Goal: Navigation & Orientation: Find specific page/section

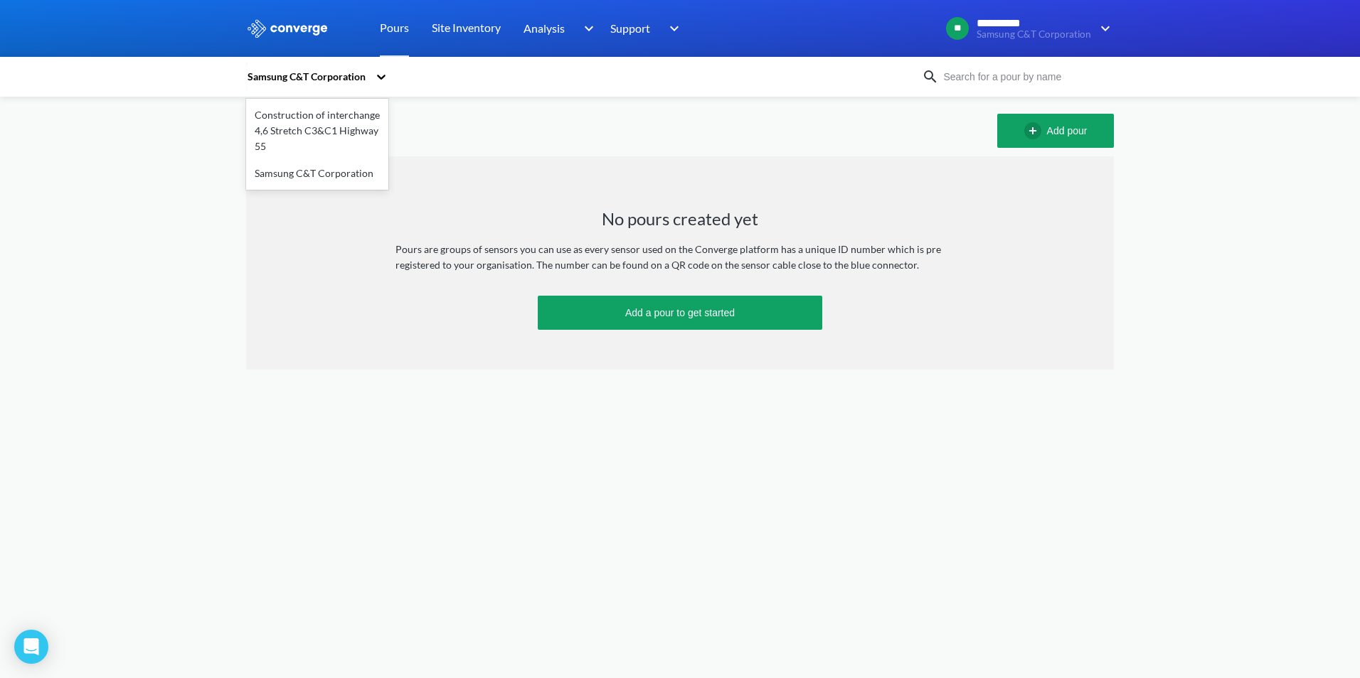
click at [377, 74] on icon at bounding box center [381, 77] width 14 height 14
click at [363, 127] on div "Construction of interchange 4,6 Stretch C3&C1 Highway 55" at bounding box center [317, 131] width 142 height 58
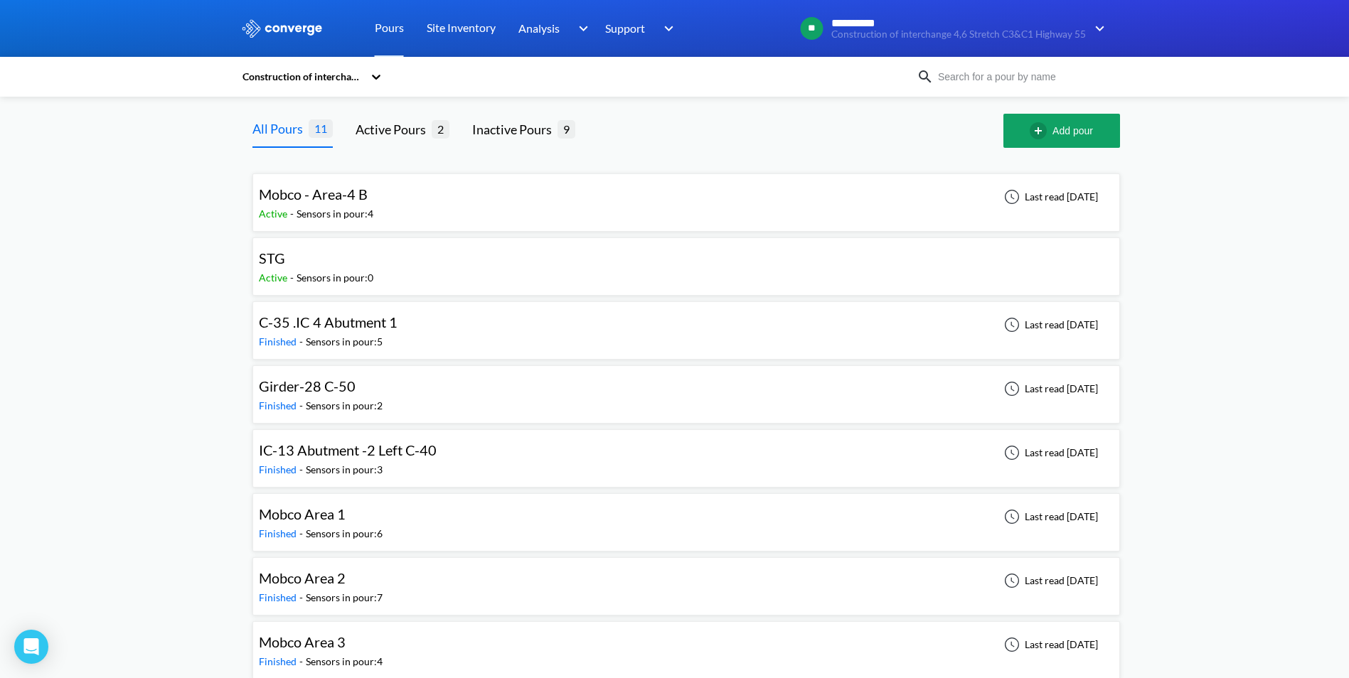
click at [424, 269] on div "STG Active - Sensors in pour: 0" at bounding box center [686, 267] width 855 height 46
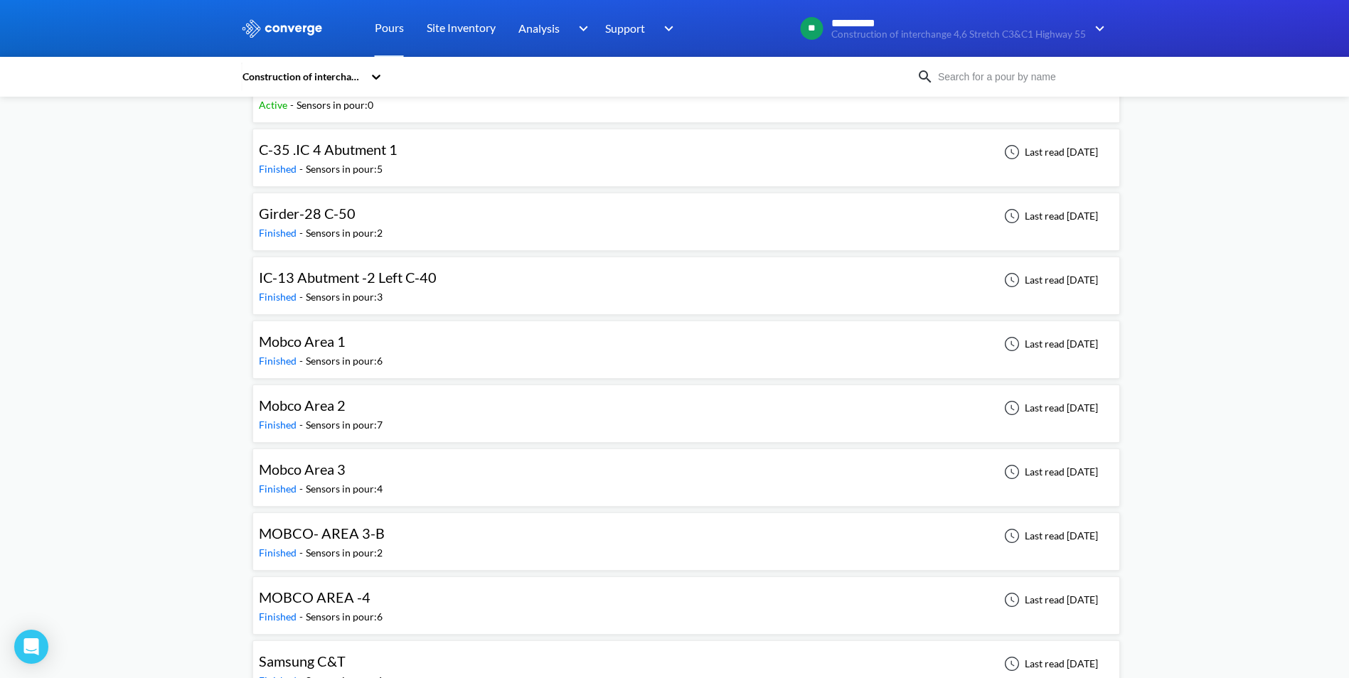
scroll to position [205, 0]
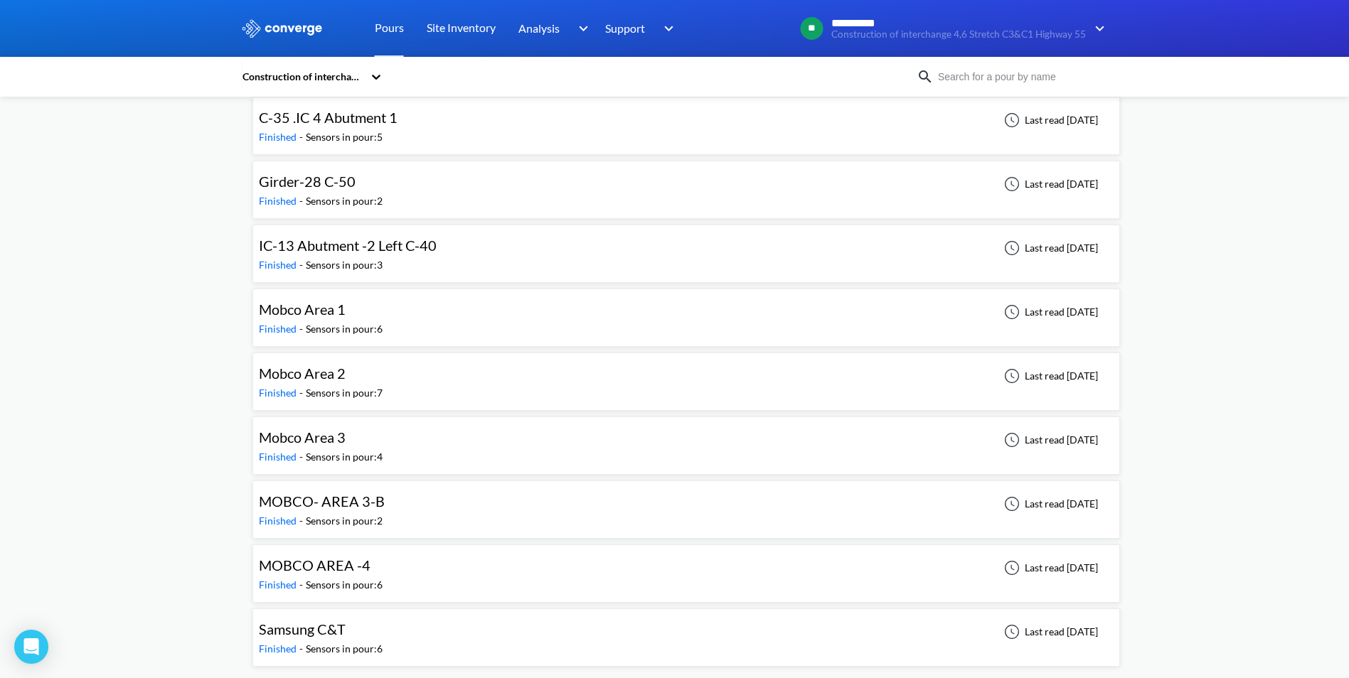
click at [346, 643] on div "Sensors in pour: 6" at bounding box center [344, 649] width 77 height 16
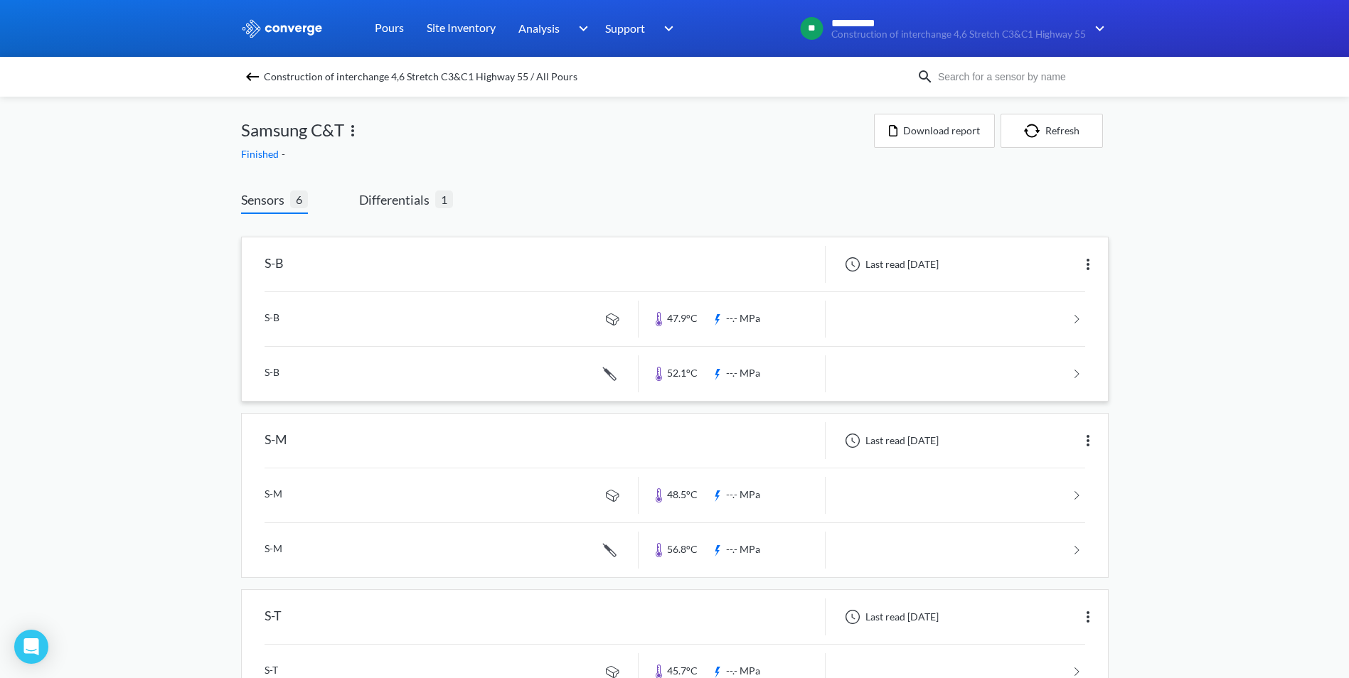
click at [1091, 267] on img at bounding box center [1087, 264] width 17 height 17
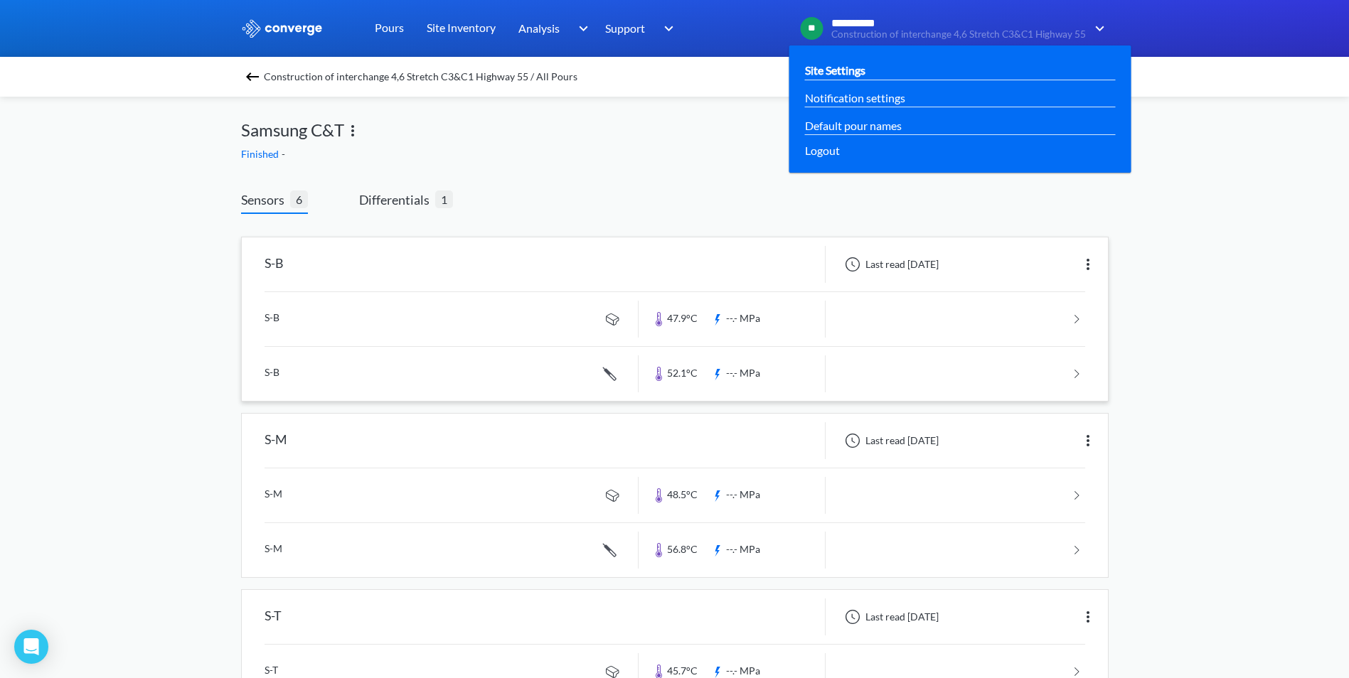
click at [865, 67] on link "Site Settings" at bounding box center [835, 70] width 60 height 18
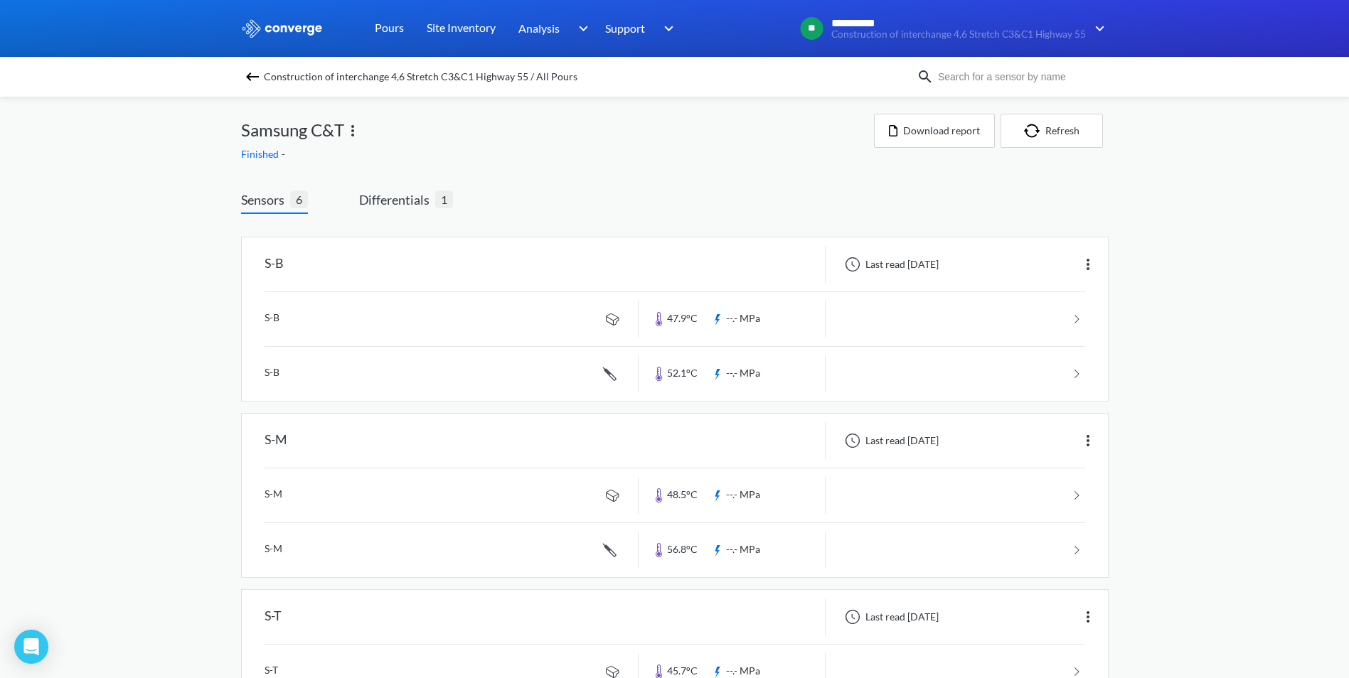
click at [319, 27] on img at bounding box center [282, 28] width 82 height 18
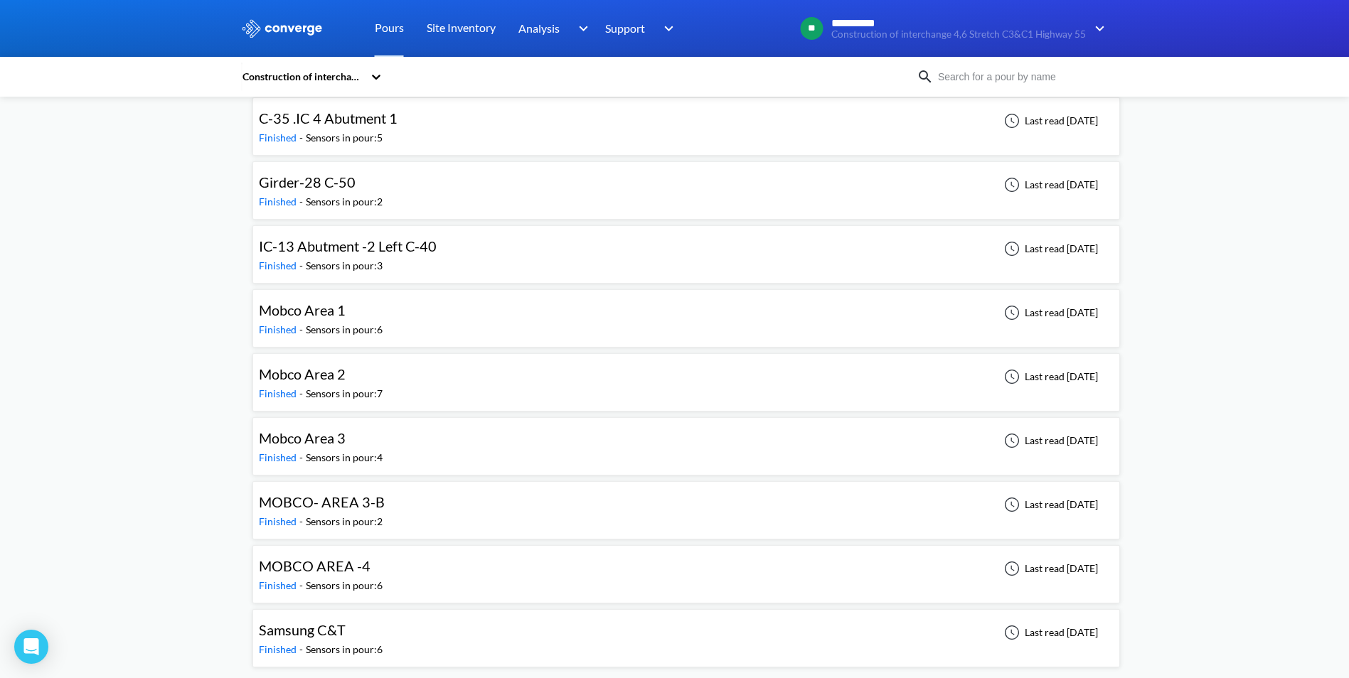
scroll to position [205, 0]
drag, startPoint x: 358, startPoint y: 634, endPoint x: 341, endPoint y: 632, distance: 17.2
click at [341, 632] on span "Samsung C&T" at bounding box center [302, 629] width 87 height 17
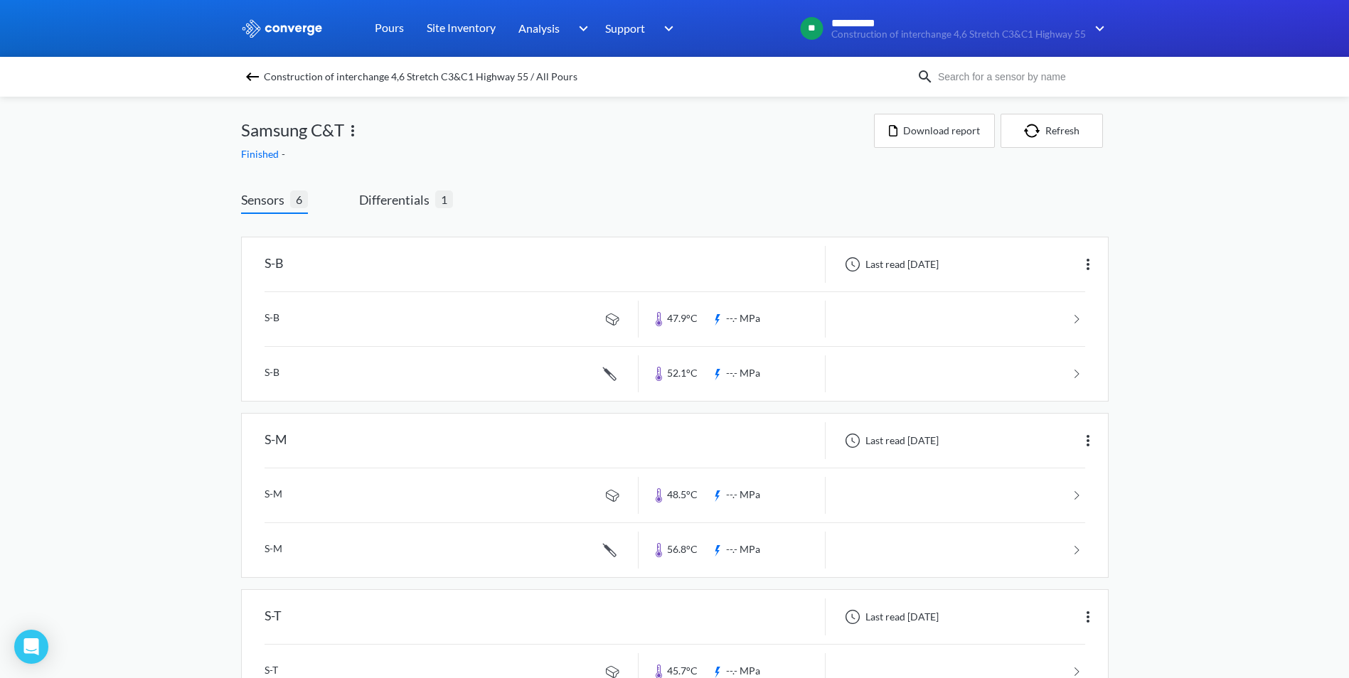
drag, startPoint x: 1291, startPoint y: 0, endPoint x: 827, endPoint y: 180, distance: 498.0
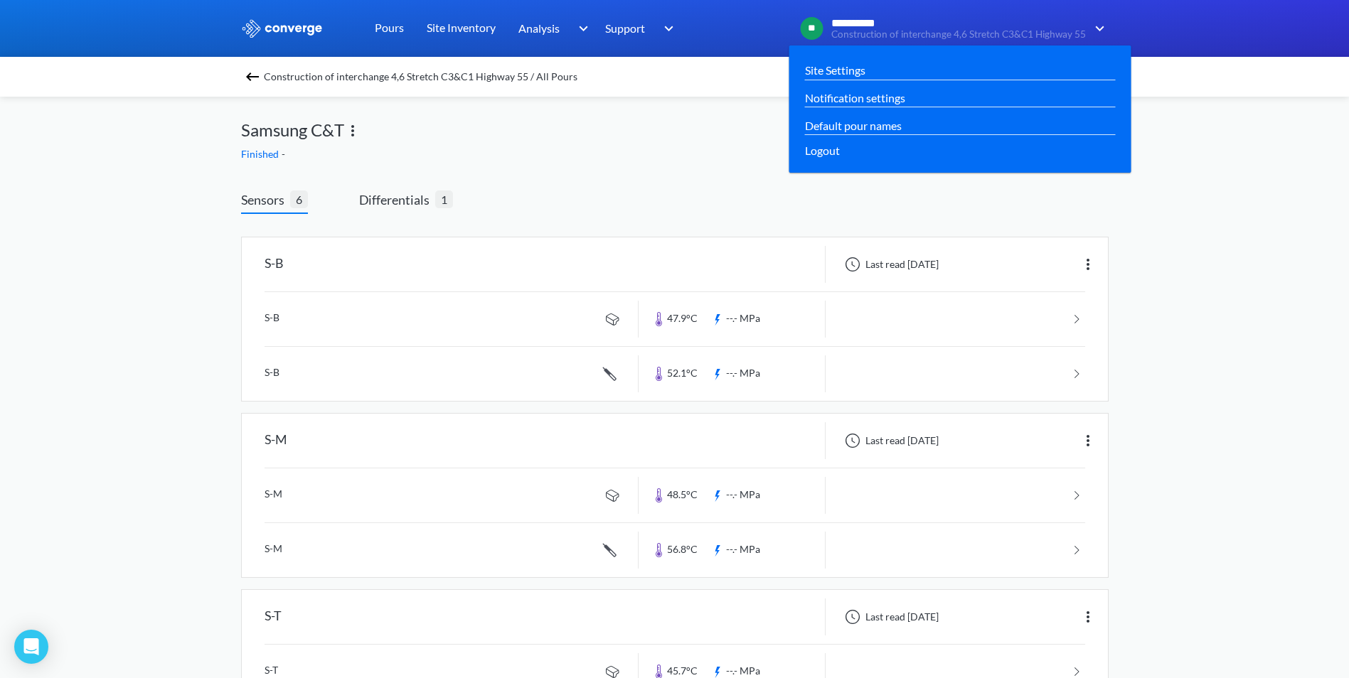
click at [848, 26] on span "**********" at bounding box center [957, 23] width 252 height 13
click at [811, 28] on span "**" at bounding box center [812, 28] width 23 height 23
click at [817, 100] on link "Notification settings" at bounding box center [855, 98] width 100 height 18
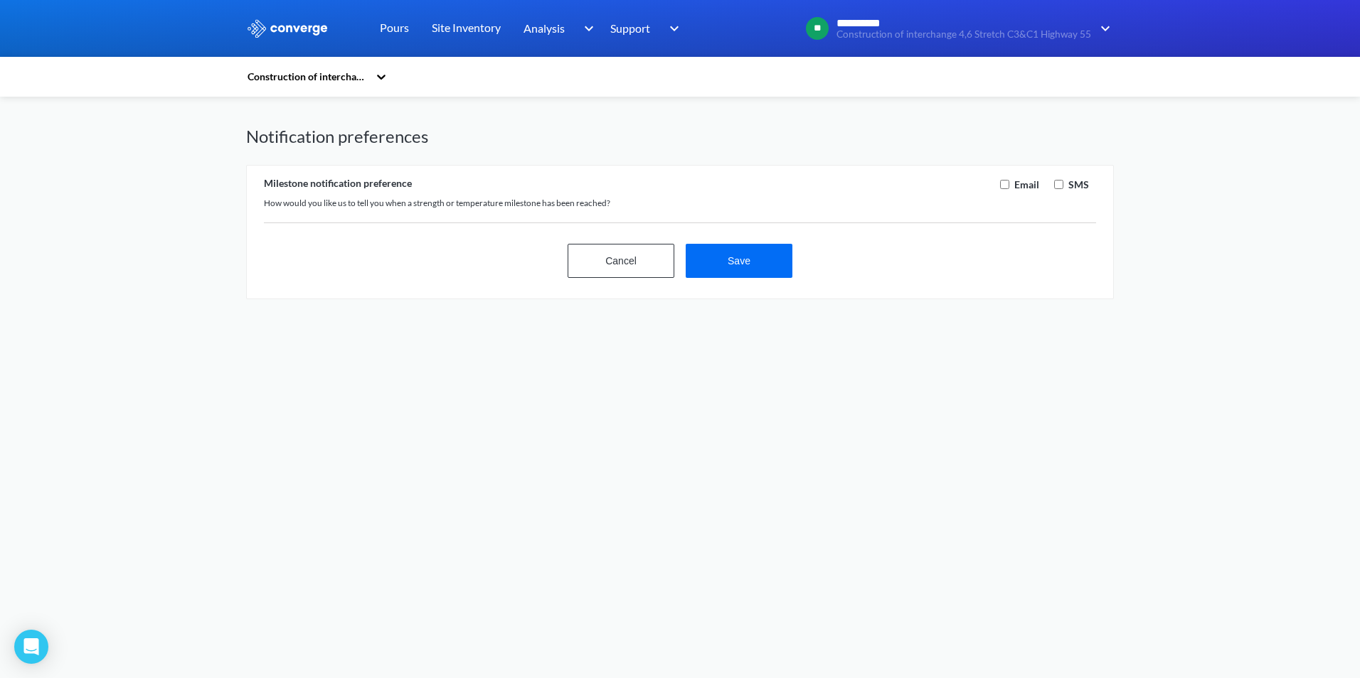
click at [553, 143] on h1 "Notification preferences" at bounding box center [680, 136] width 868 height 23
click at [635, 259] on button "Cancel" at bounding box center [620, 261] width 107 height 34
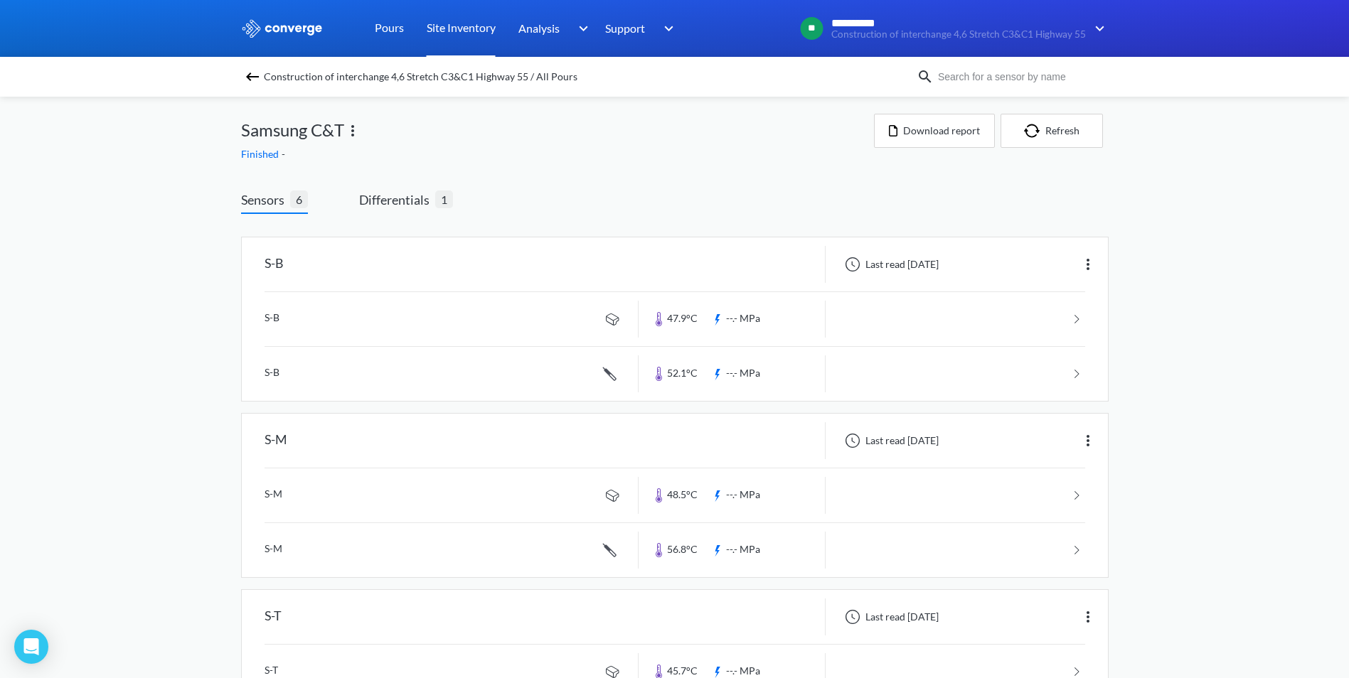
click at [487, 26] on link "Site Inventory" at bounding box center [461, 28] width 69 height 57
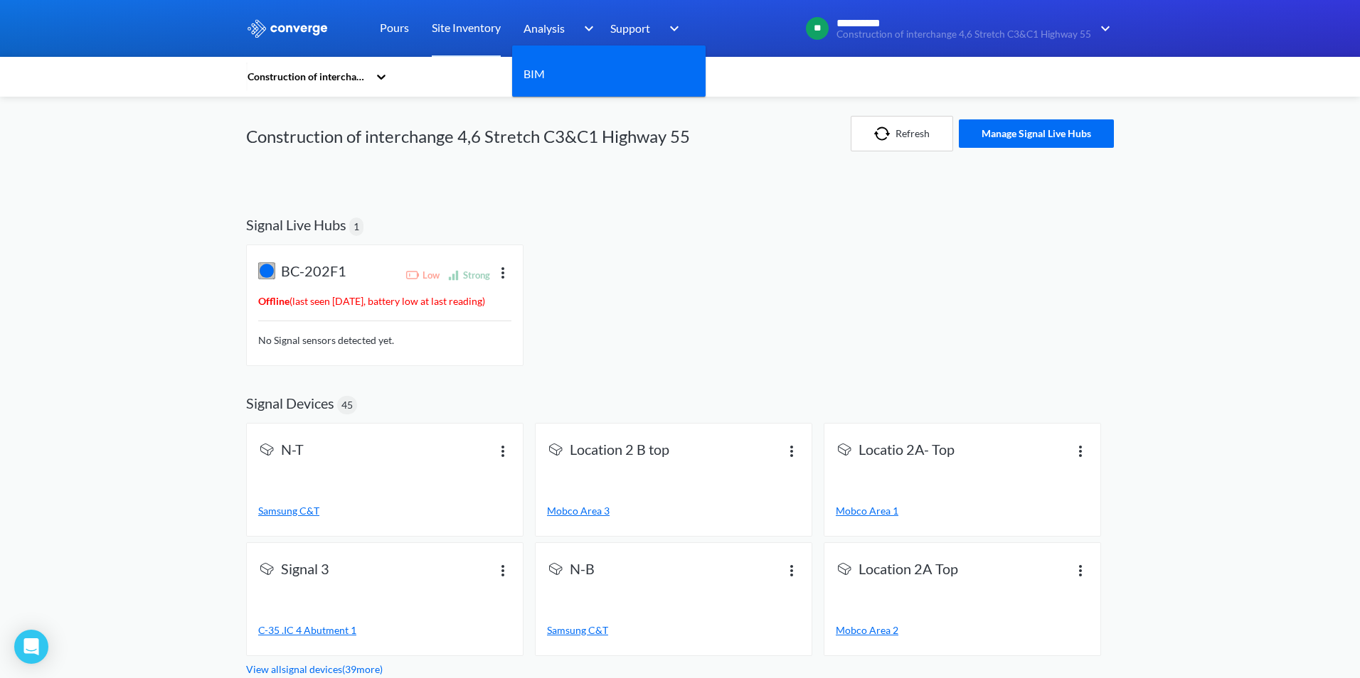
click at [572, 27] on div "Analysis" at bounding box center [560, 28] width 74 height 57
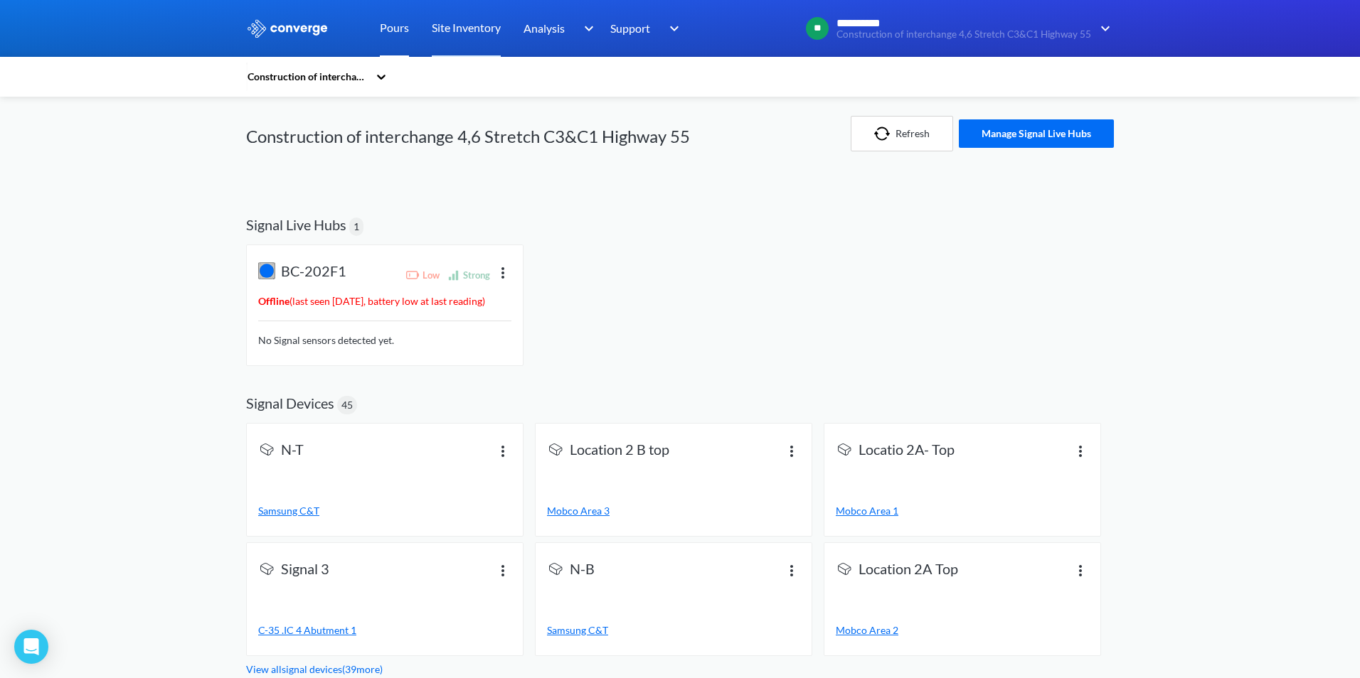
click at [393, 22] on link "Pours" at bounding box center [394, 28] width 29 height 57
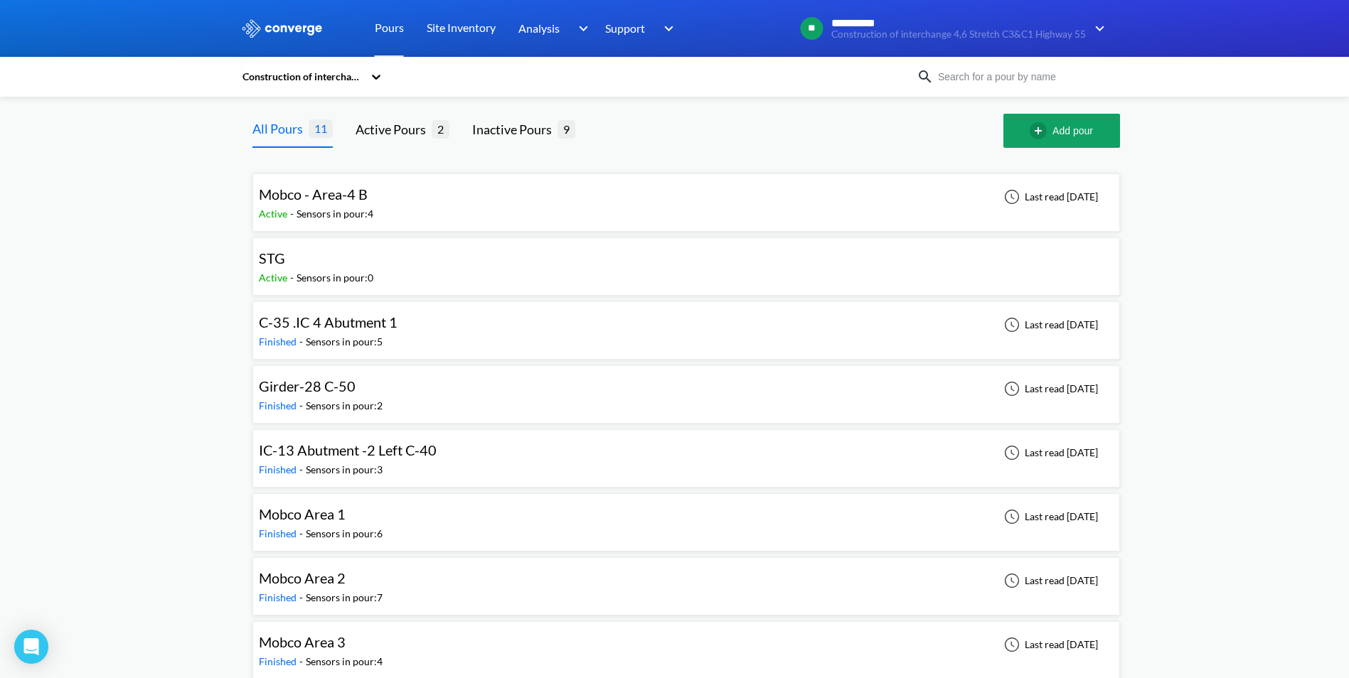
drag, startPoint x: 735, startPoint y: 126, endPoint x: 452, endPoint y: 86, distance: 285.1
click at [452, 86] on div "Construction of interchange 4,6 Stretch C3&C1 Highway 55" at bounding box center [579, 76] width 676 height 33
click at [378, 77] on icon at bounding box center [376, 77] width 9 height 5
click at [320, 169] on div "Samsung C&T Corporation" at bounding box center [312, 173] width 142 height 27
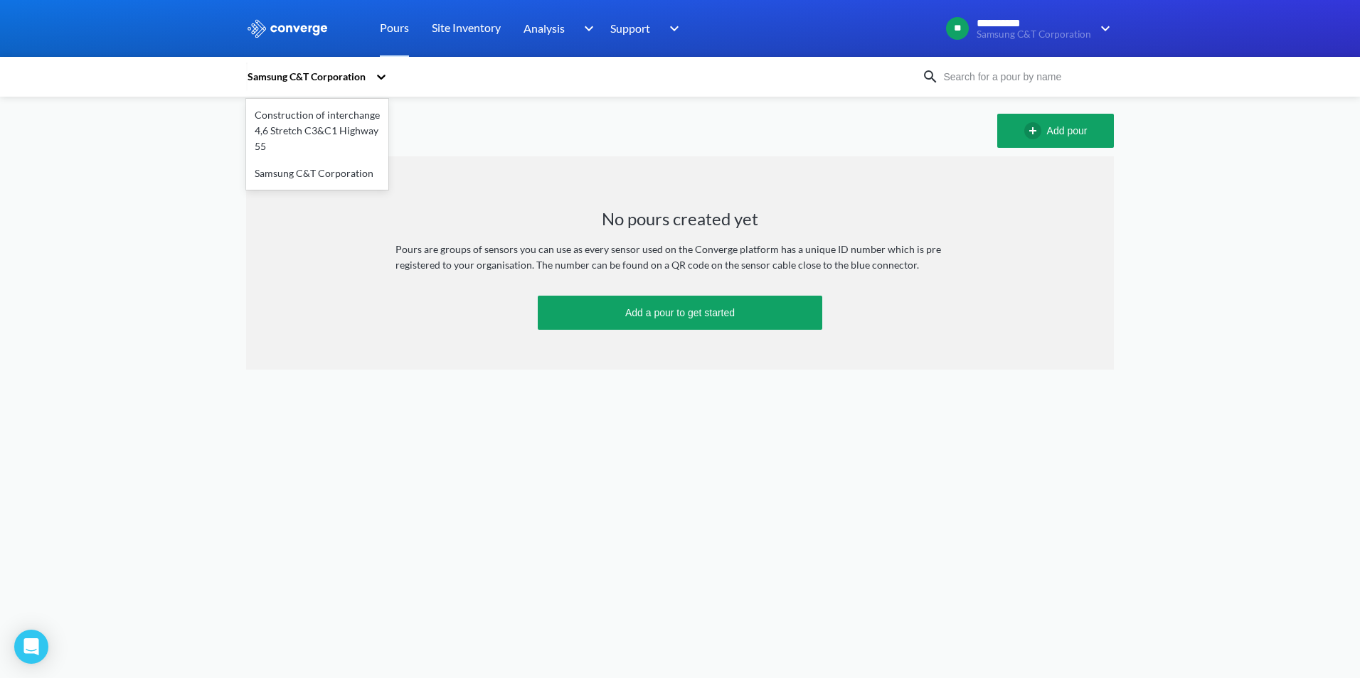
click at [277, 77] on div "Samsung C&T Corporation" at bounding box center [307, 77] width 122 height 16
click at [299, 128] on div "Construction of interchange 4,6 Stretch C3&C1 Highway 55" at bounding box center [317, 131] width 142 height 58
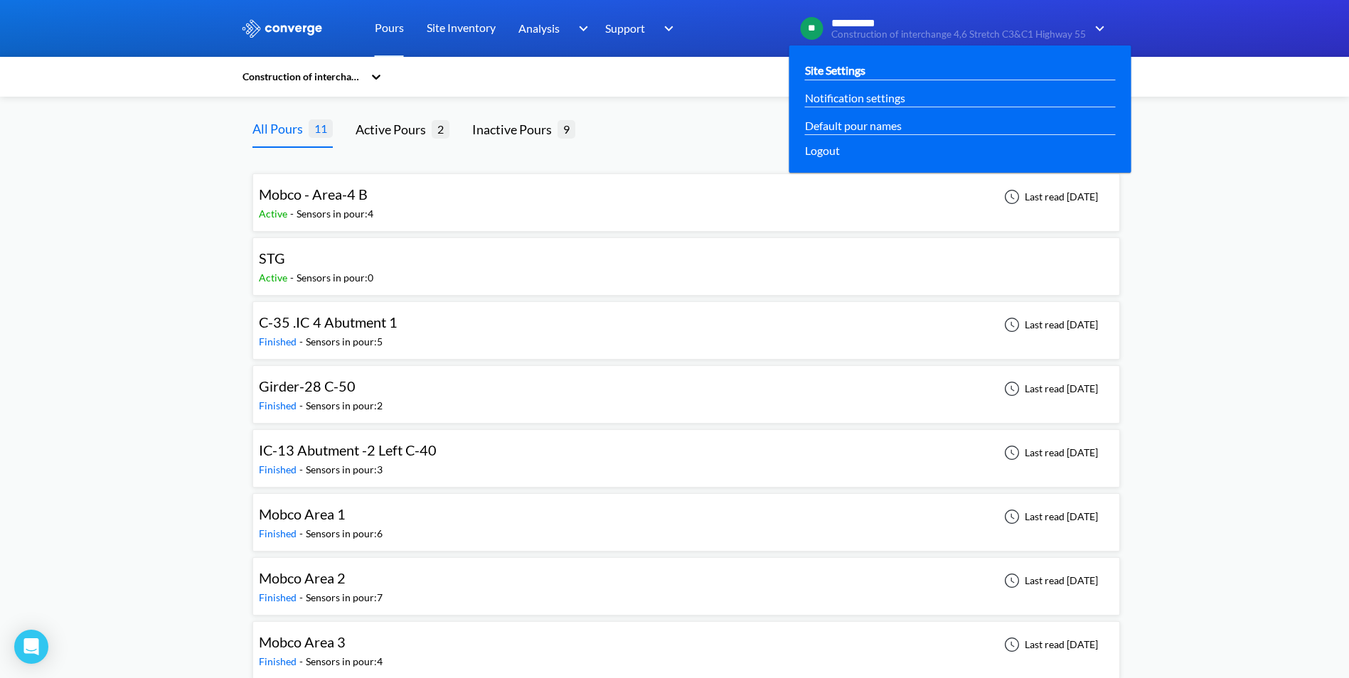
click at [858, 66] on link "Site Settings" at bounding box center [835, 70] width 60 height 18
